Goal: Answer question/provide support

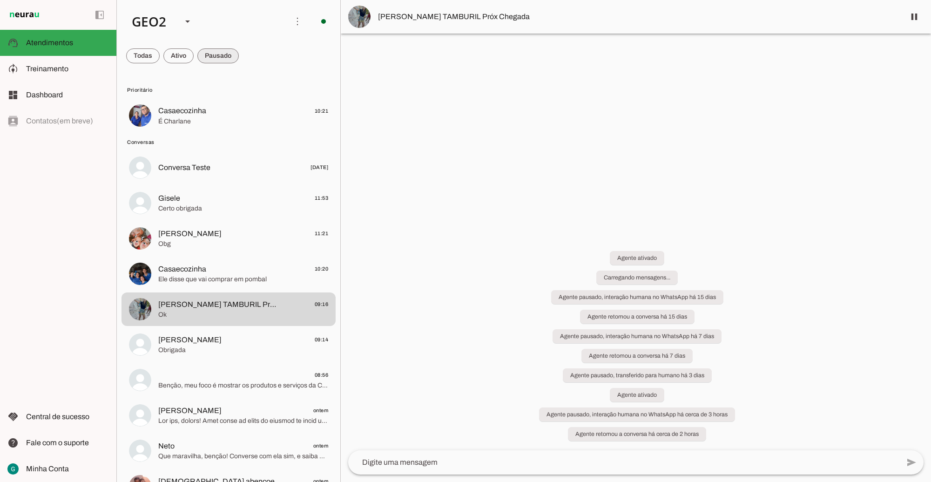
click at [220, 57] on span at bounding box center [217, 56] width 41 height 22
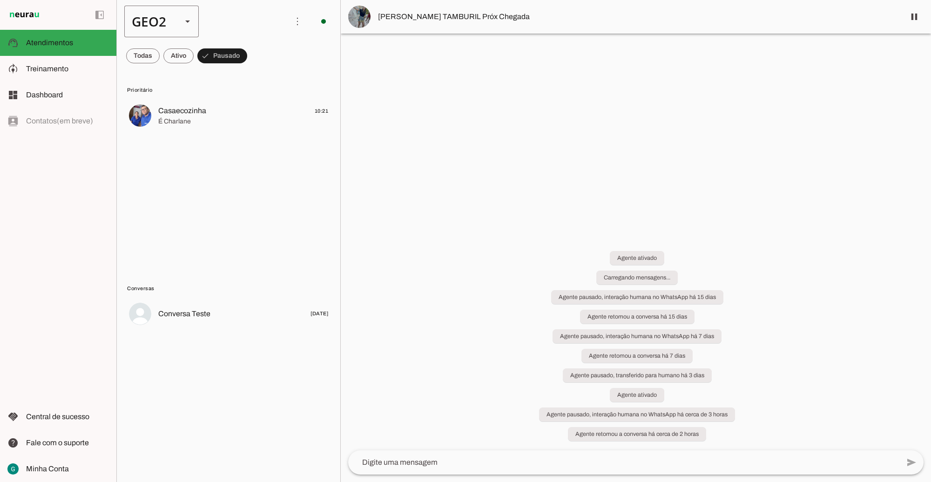
click at [163, 19] on div "GEO2" at bounding box center [149, 22] width 50 height 32
click at [256, 54] on slot at bounding box center [286, 59] width 60 height 11
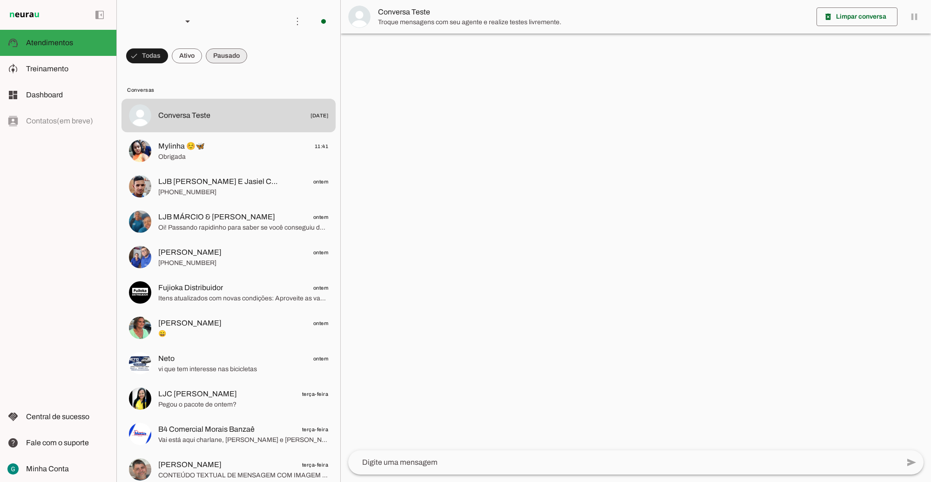
click at [231, 54] on span at bounding box center [226, 56] width 41 height 22
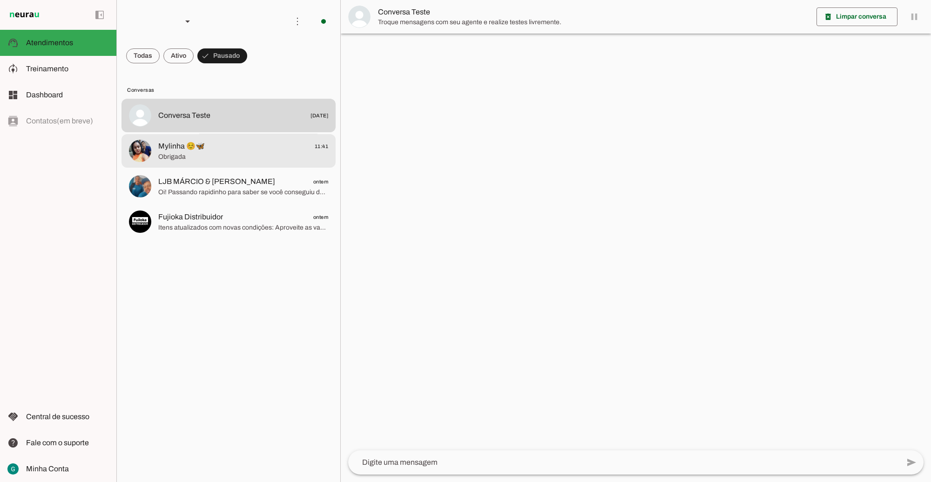
click at [222, 147] on span "Mylinha ☺️🦋 11:41" at bounding box center [243, 146] width 170 height 12
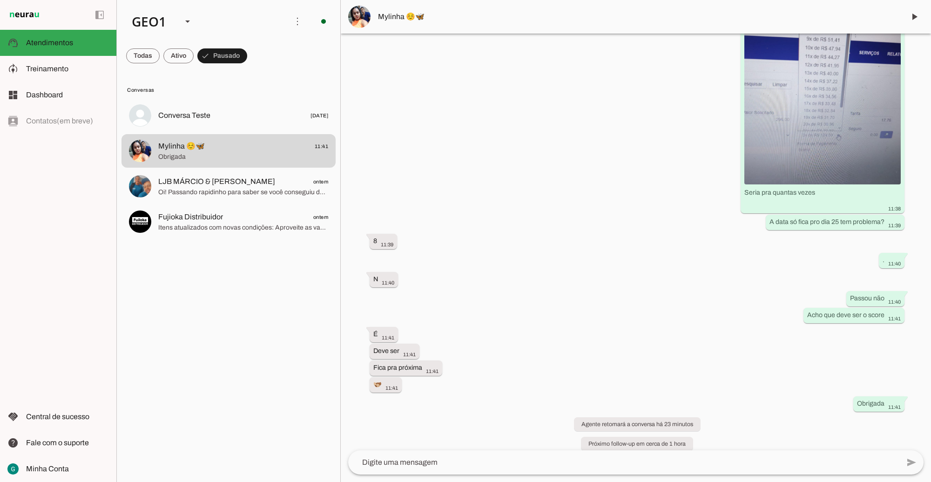
scroll to position [3522, 0]
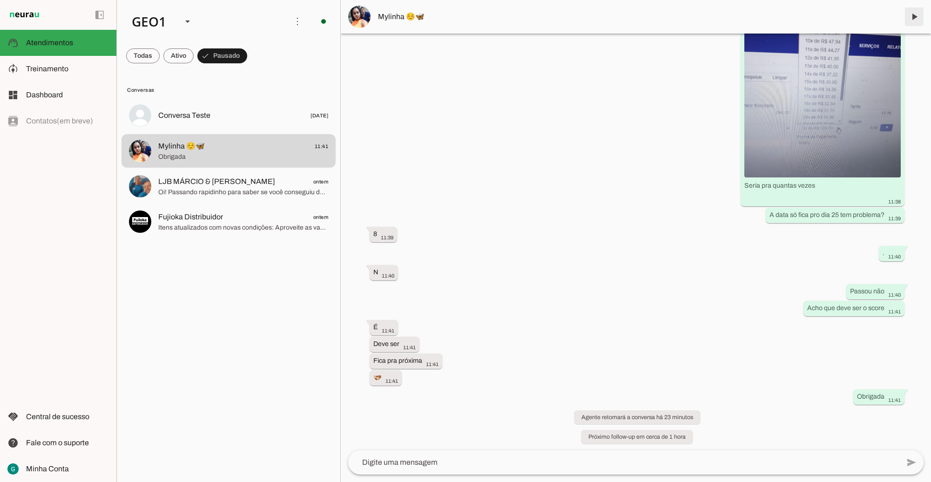
click at [915, 15] on span at bounding box center [914, 17] width 22 height 22
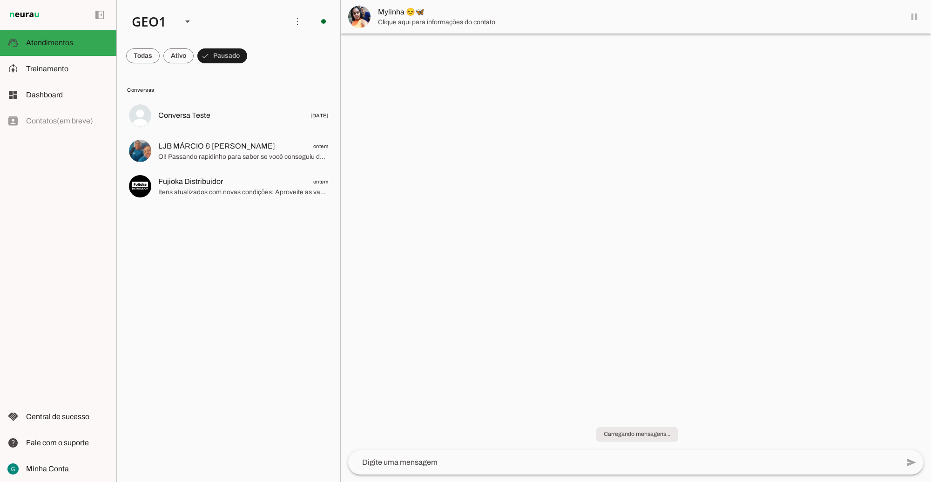
scroll to position [0, 0]
